Goal: Task Accomplishment & Management: Manage account settings

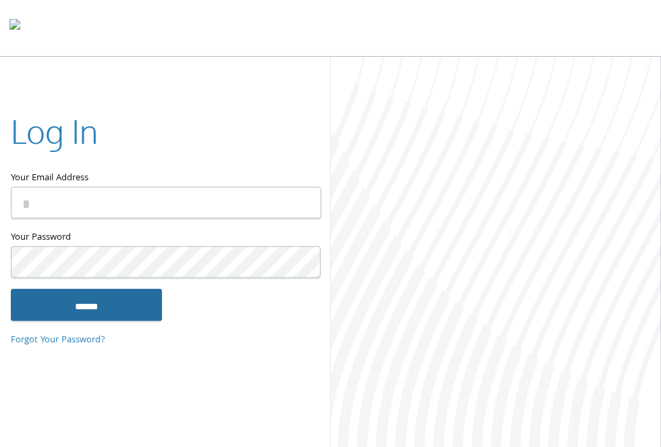
type input "**********"
click at [109, 302] on input "******" at bounding box center [86, 304] width 151 height 32
